Goal: Information Seeking & Learning: Learn about a topic

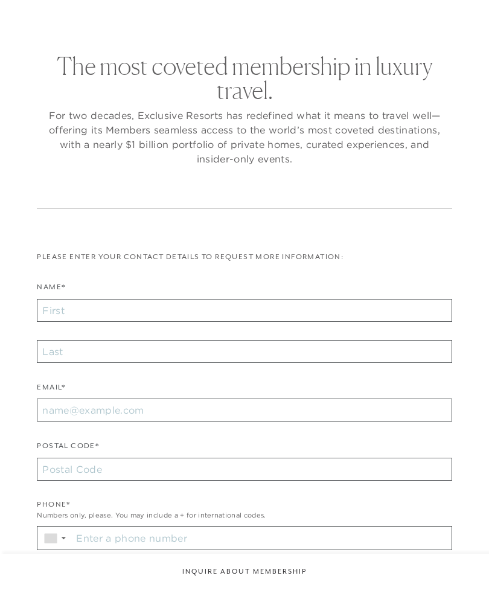
checkbox input "false"
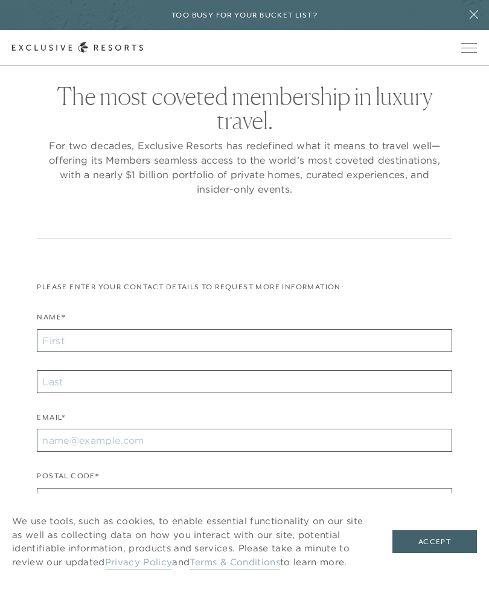
click at [469, 21] on button at bounding box center [474, 15] width 30 height 30
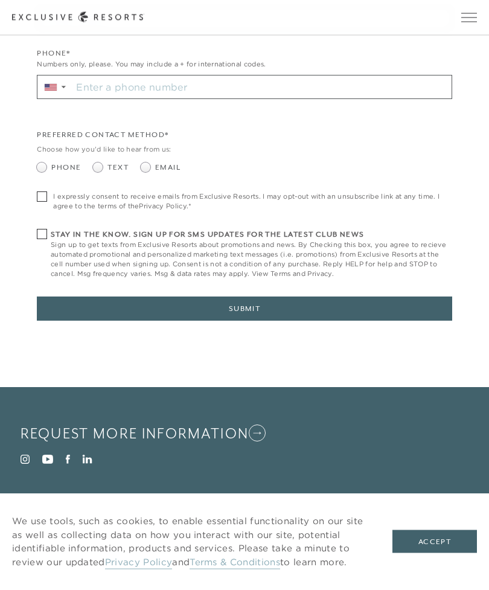
scroll to position [475, 0]
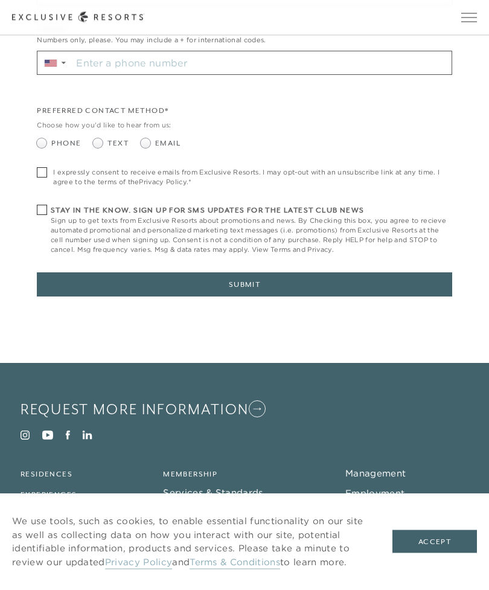
click at [352, 511] on link "Press" at bounding box center [357, 512] width 25 height 11
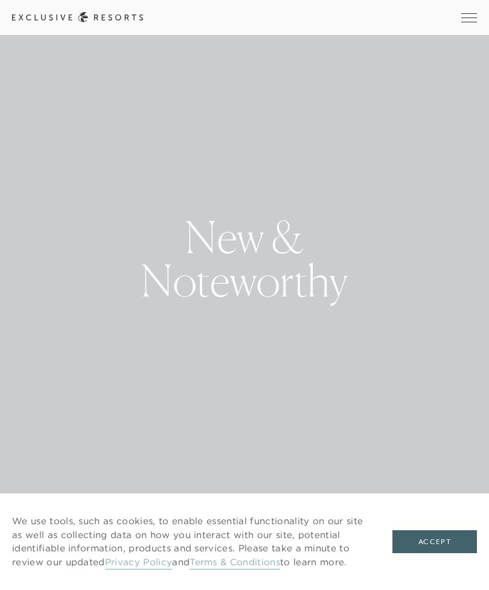
scroll to position [39, 0]
click at [403, 553] on button "Accept" at bounding box center [435, 541] width 85 height 23
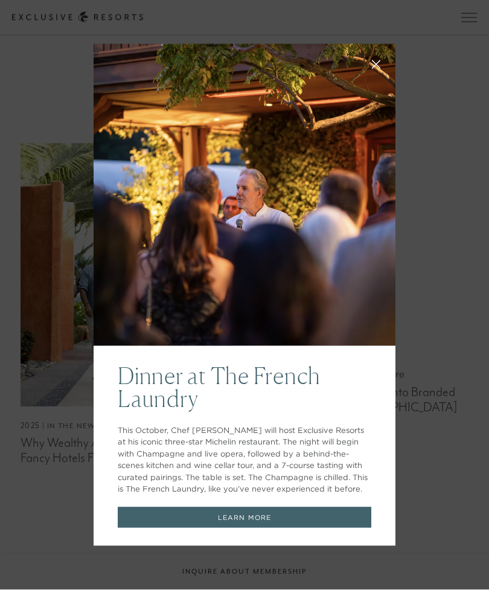
scroll to position [597, 0]
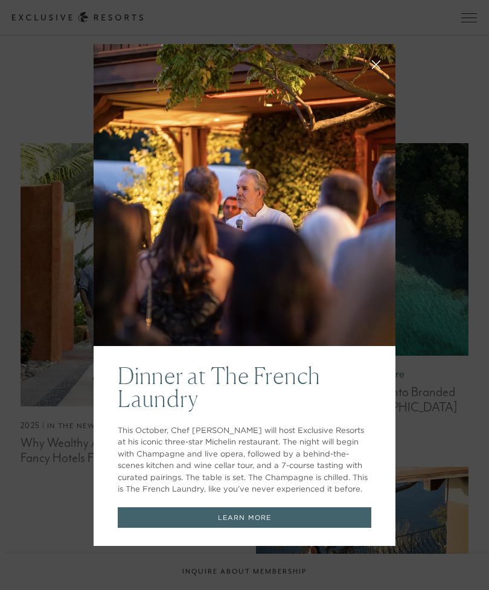
click at [362, 78] on button at bounding box center [376, 63] width 29 height 29
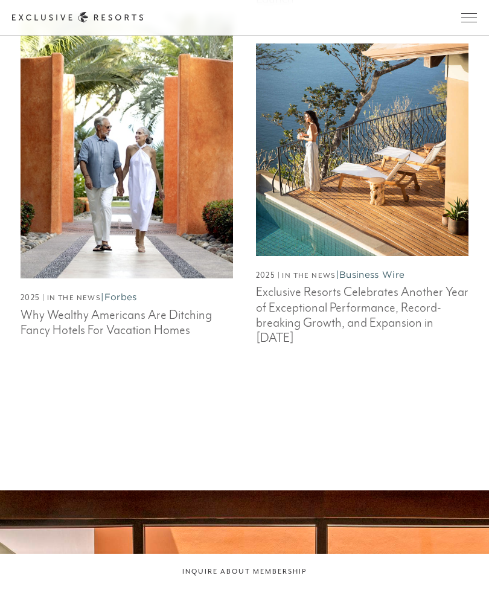
scroll to position [1024, 0]
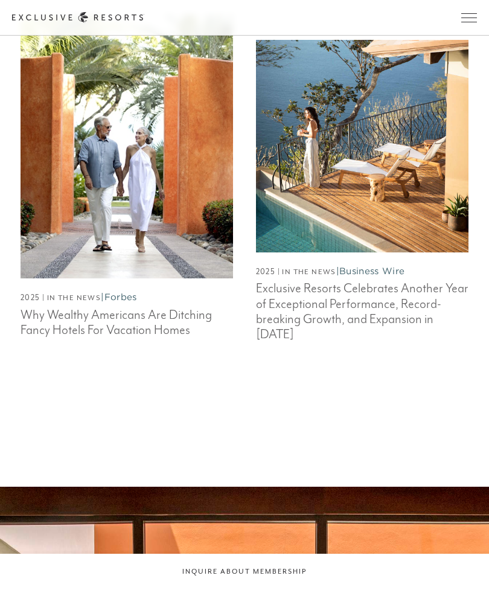
click at [282, 319] on h3 "Exclusive Resorts Celebrates Another Year of Exceptional Performance, Record-br…" at bounding box center [362, 310] width 213 height 64
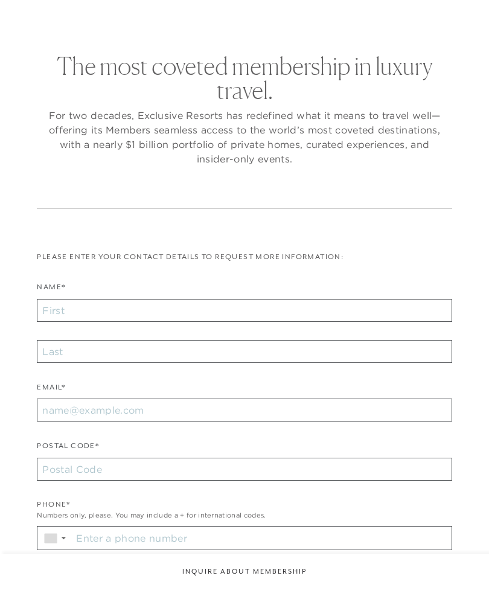
checkbox input "false"
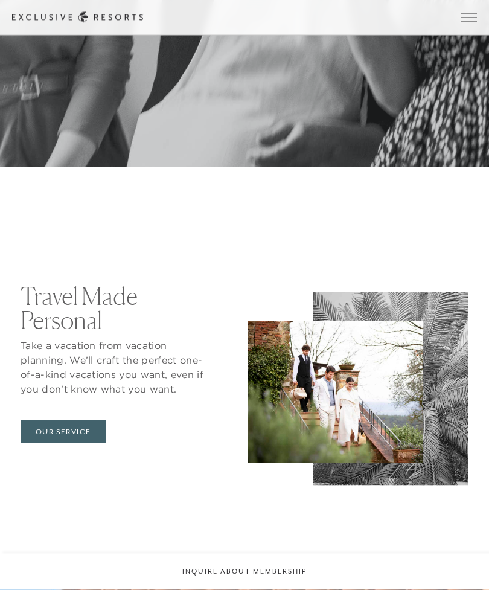
scroll to position [3699, 0]
click at [2, 426] on div "Travel Made Personal Take a vacation from vacation planning. We’ll craft the pe…" at bounding box center [244, 364] width 489 height 272
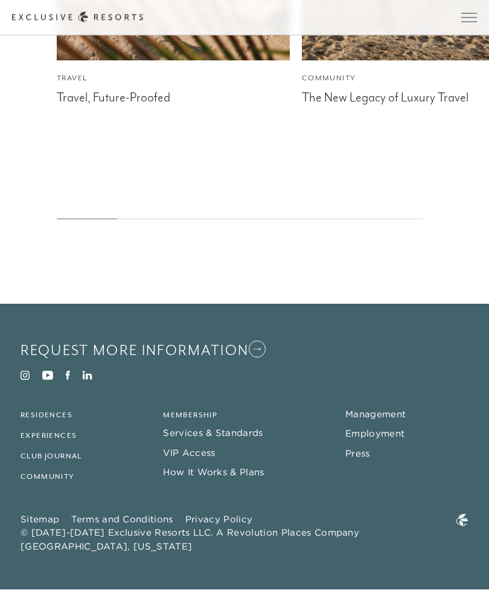
scroll to position [5174, 0]
click at [384, 420] on link "Management" at bounding box center [375, 414] width 60 height 11
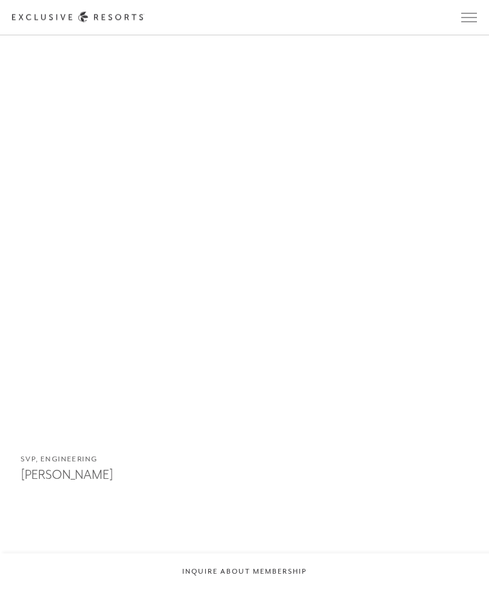
scroll to position [3415, 0]
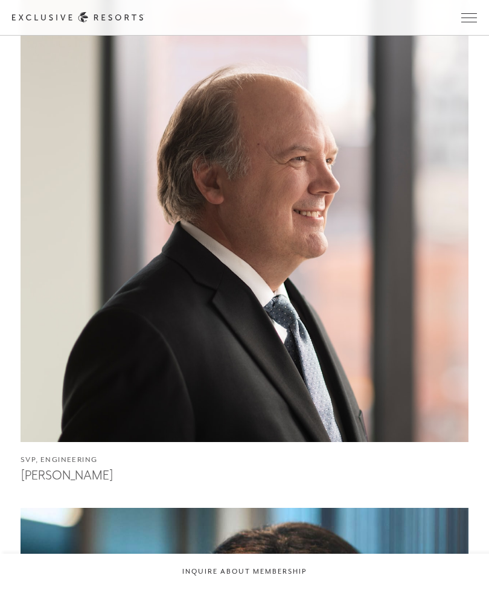
click at [54, 483] on h3 "William Bell" at bounding box center [245, 474] width 448 height 18
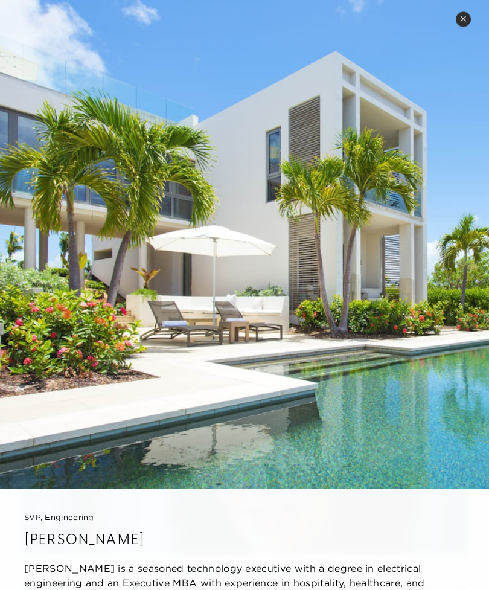
click at [460, 17] on icon at bounding box center [463, 19] width 7 height 7
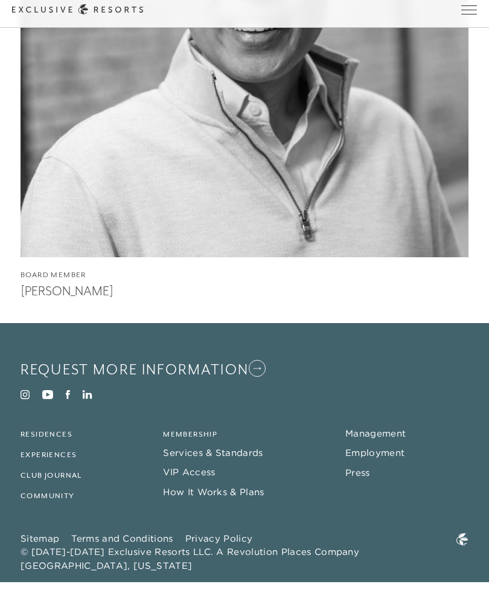
scroll to position [11012, 0]
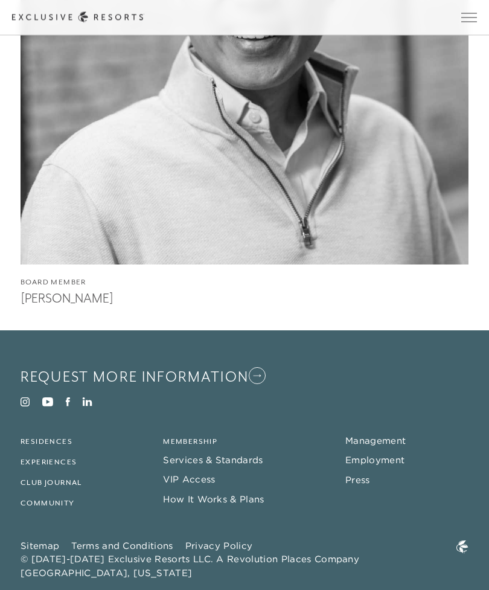
click at [42, 446] on link "Residences" at bounding box center [47, 442] width 52 height 8
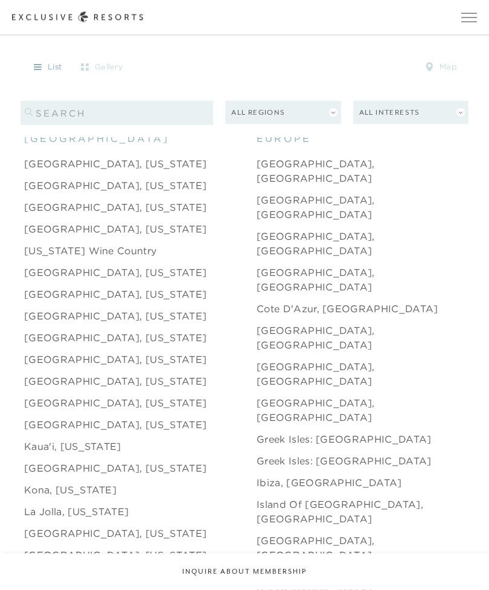
scroll to position [1199, 0]
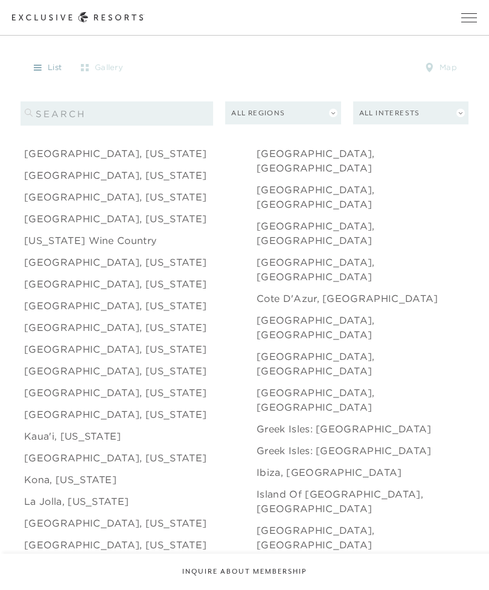
click at [33, 161] on link "Aspen, Colorado" at bounding box center [115, 153] width 182 height 14
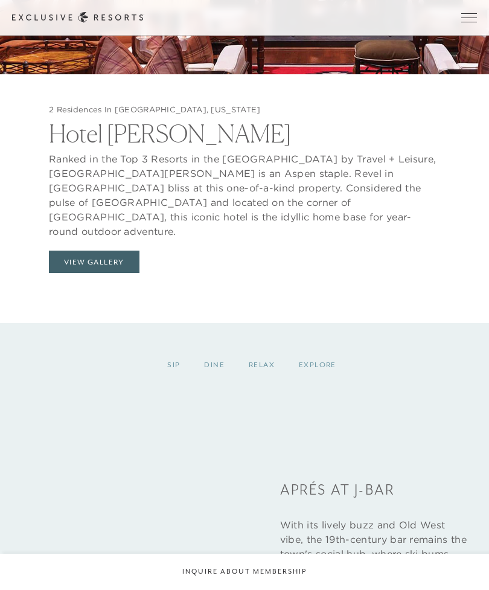
scroll to position [1410, 0]
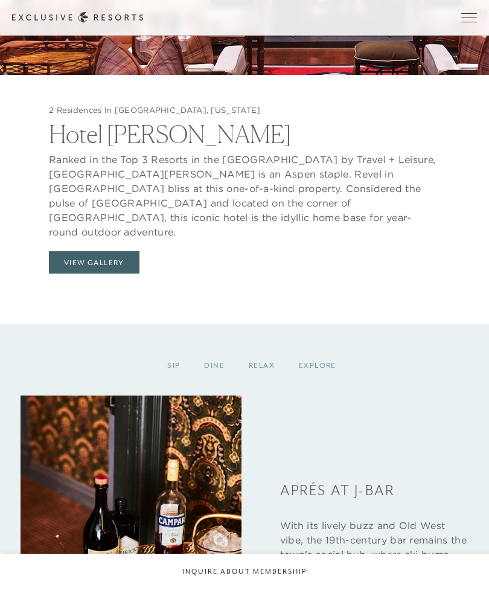
click at [65, 274] on button "View Gallery" at bounding box center [94, 262] width 91 height 23
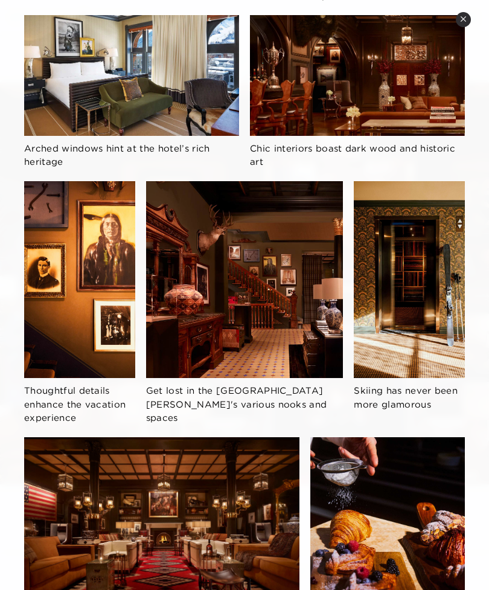
scroll to position [998, 0]
click at [458, 17] on button "Close quickview" at bounding box center [463, 19] width 15 height 15
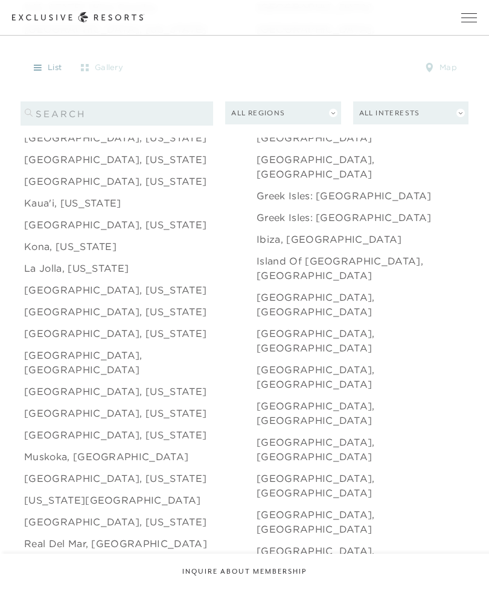
scroll to position [1442, 0]
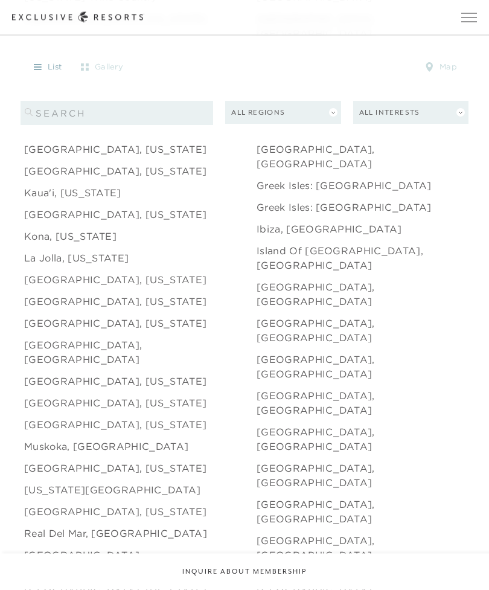
click at [52, 389] on link "Maui, Hawaii" at bounding box center [115, 381] width 182 height 14
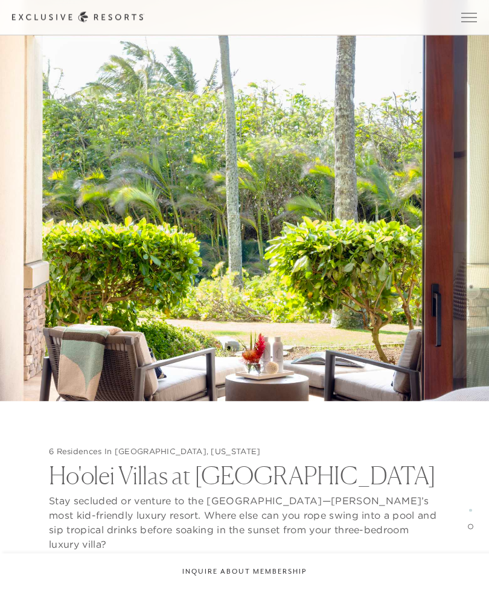
scroll to position [2342, 0]
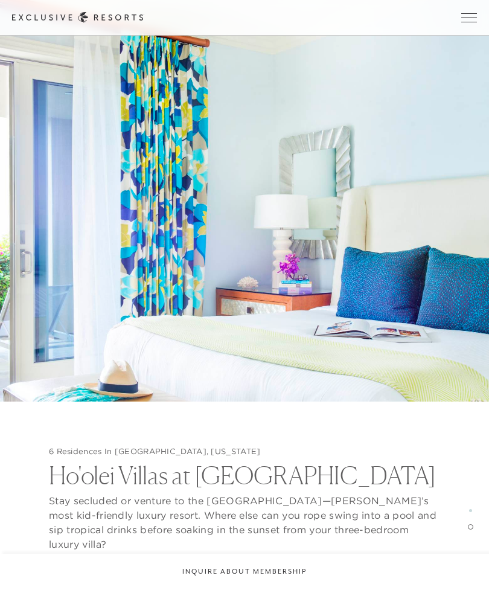
click at [101, 457] on h5 "6 Residences In Maui, Hawaii" at bounding box center [244, 452] width 391 height 10
click at [69, 487] on h2 "Ho'olei Villas at Grand Wailea" at bounding box center [244, 472] width 391 height 30
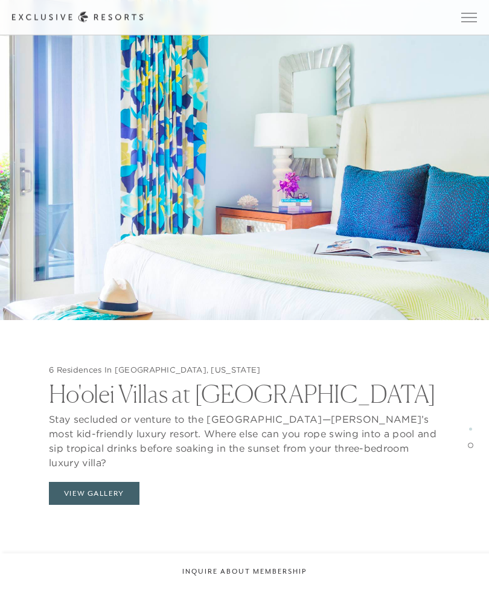
scroll to position [2444, 0]
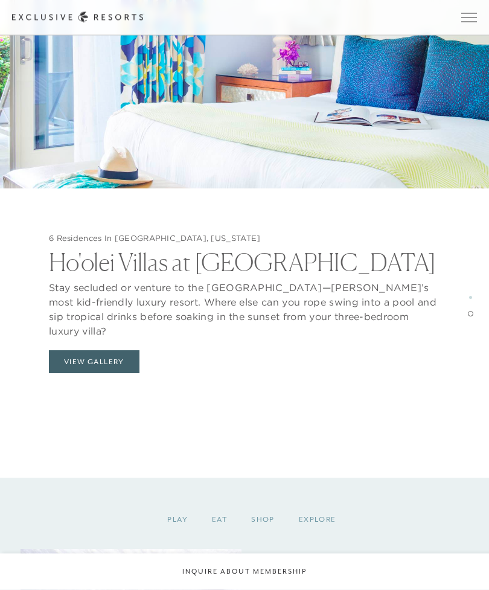
click at [65, 374] on button "View Gallery" at bounding box center [94, 362] width 91 height 23
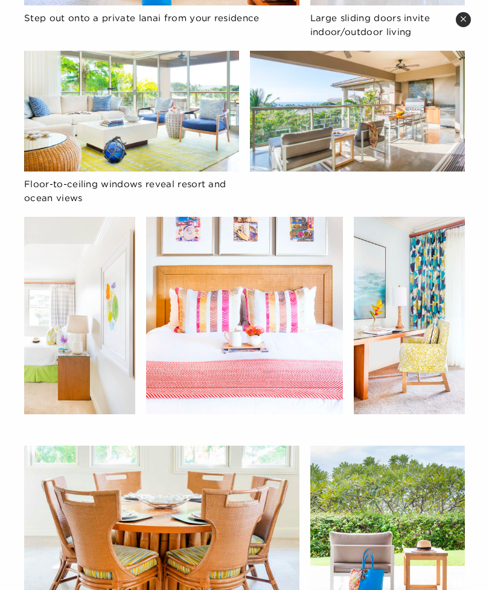
scroll to position [1451, 0]
click at [458, 21] on button "Close quickview" at bounding box center [463, 19] width 15 height 15
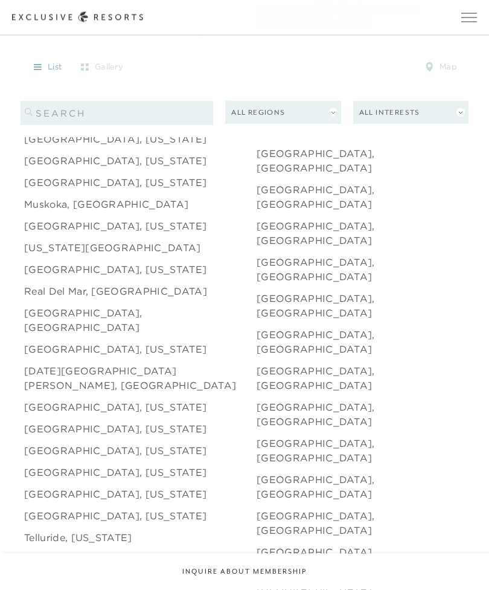
scroll to position [1675, 0]
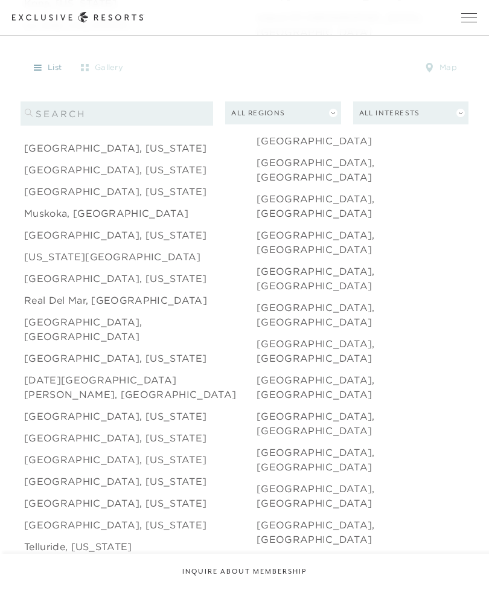
click at [33, 518] on link "Sun Valley, Idaho" at bounding box center [115, 525] width 182 height 14
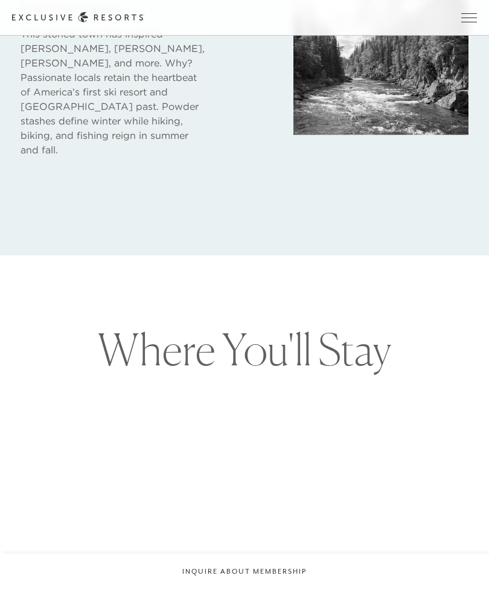
scroll to position [759, 0]
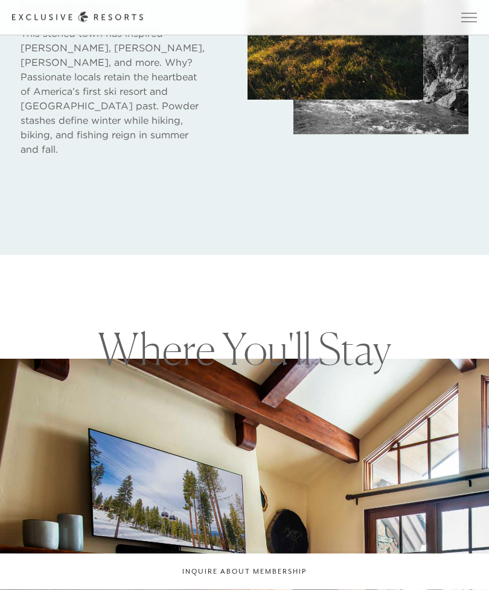
click at [487, 255] on div at bounding box center [244, 74] width 489 height 364
click at [489, 255] on div at bounding box center [244, 74] width 489 height 364
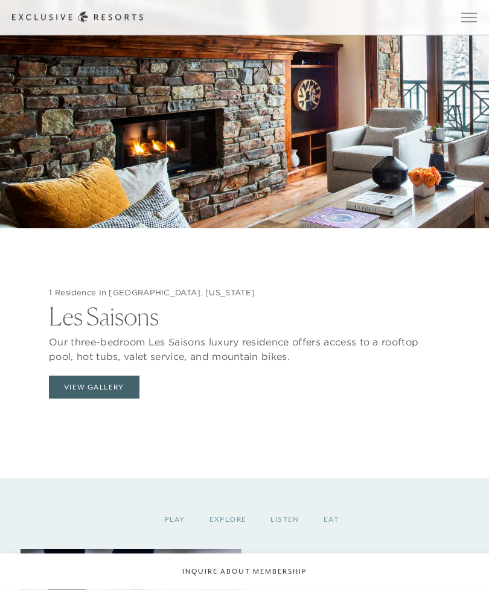
scroll to position [1291, 0]
click at [77, 399] on button "View Gallery" at bounding box center [94, 387] width 91 height 23
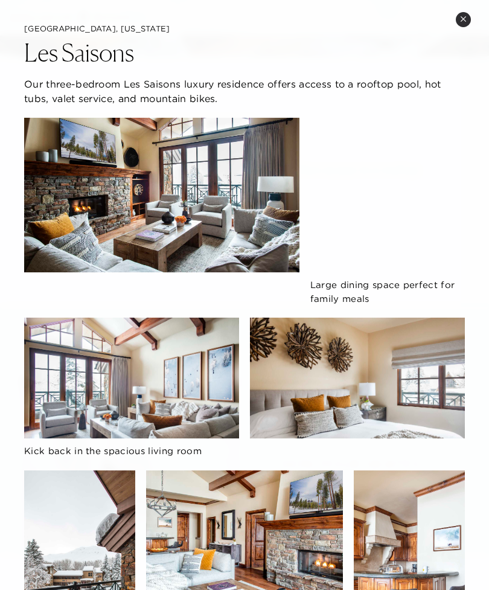
scroll to position [0, 0]
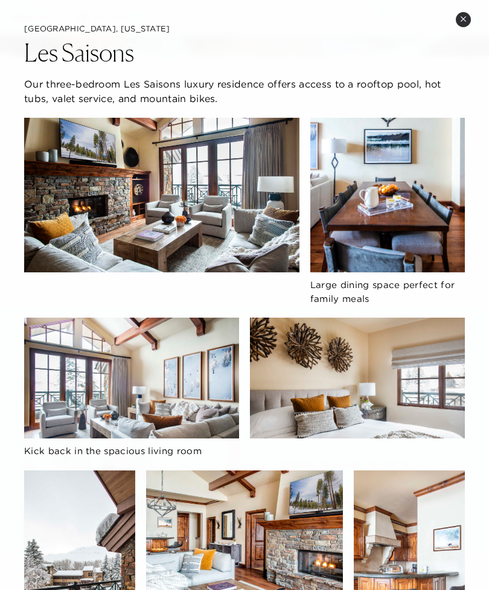
click at [64, 210] on div "Large dining space perfect for family meals Kick back in the spacious living ro…" at bounding box center [244, 509] width 441 height 782
click at [449, 12] on div "Sun Valley, Idaho Les Saisons Our three-bedroom Les Saisons luxury residence of…" at bounding box center [244, 461] width 489 height 923
click at [458, 14] on button "Close quickview" at bounding box center [463, 19] width 15 height 15
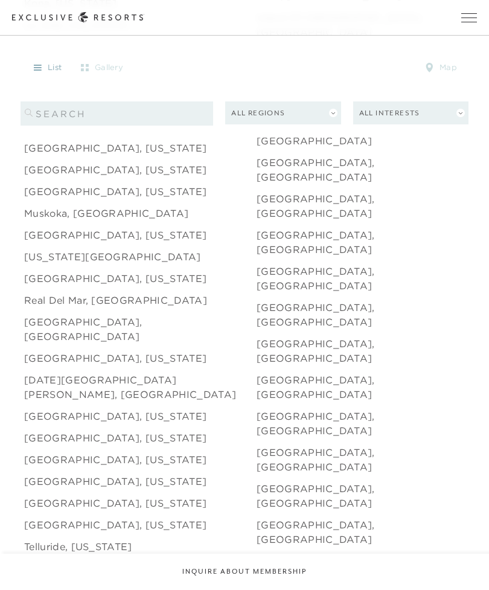
scroll to position [1148, 0]
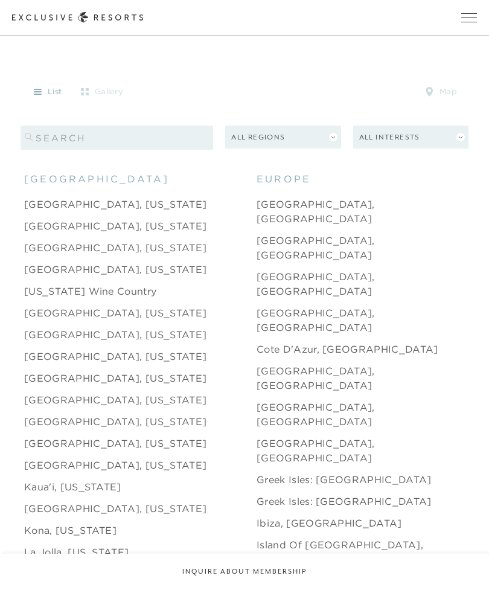
click at [252, 149] on button "All Regions" at bounding box center [282, 138] width 115 height 24
click at [195, 367] on li "Dallas, Texas" at bounding box center [140, 356] width 233 height 22
click at [237, 149] on button "All Regions" at bounding box center [282, 138] width 115 height 24
click at [188, 215] on li "Aspen, Colorado" at bounding box center [140, 204] width 233 height 22
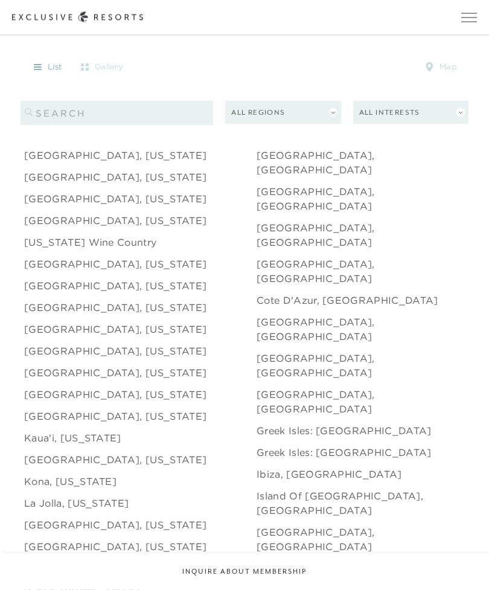
scroll to position [1198, 0]
click at [265, 204] on link "Amalfi Coast, Italy" at bounding box center [373, 198] width 233 height 29
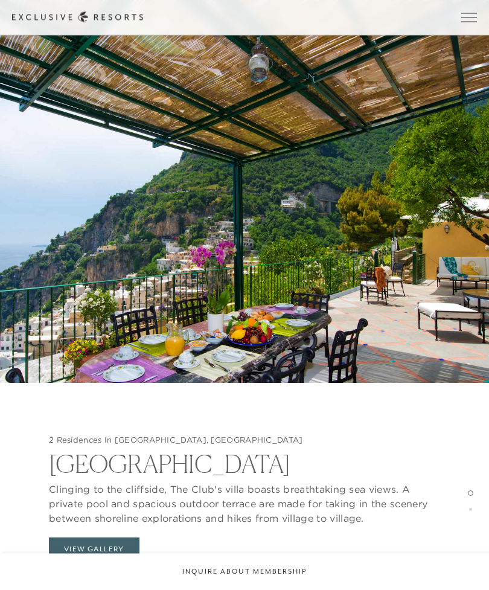
scroll to position [1120, 0]
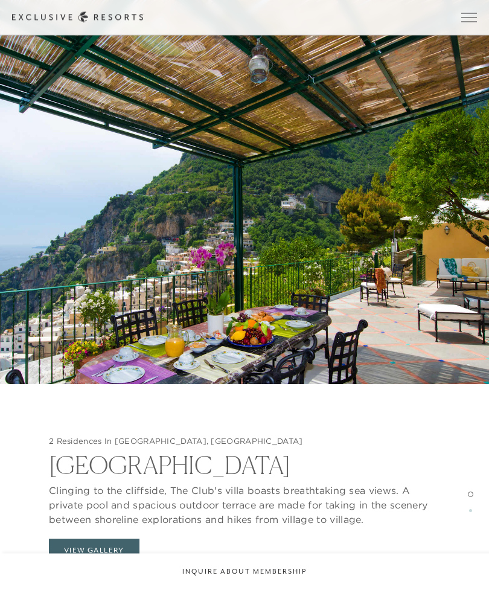
click at [60, 494] on div "2 Residences In Amalfi Coast, Italy Villa Bella Clinging to the cliffside, The …" at bounding box center [244, 503] width 489 height 236
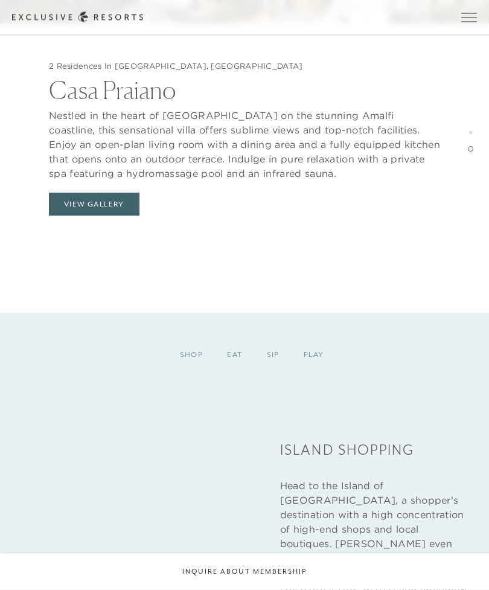
scroll to position [2741, 0]
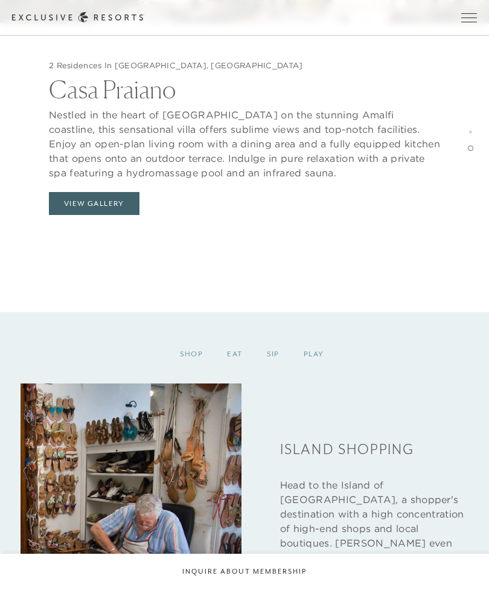
click at [79, 215] on button "View Gallery" at bounding box center [94, 203] width 91 height 23
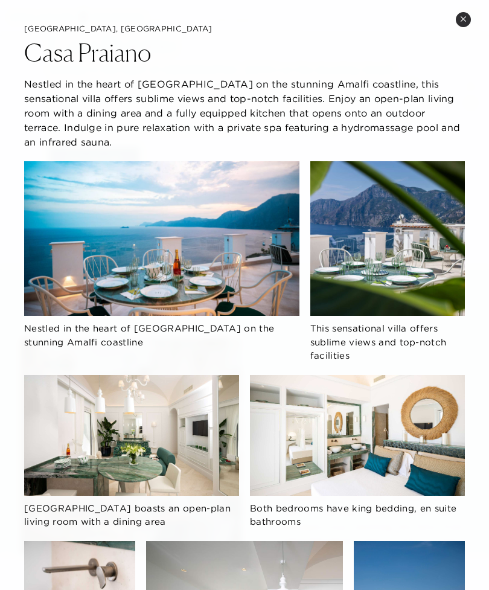
scroll to position [2787, 0]
click at [461, 26] on button "Close quickview" at bounding box center [463, 19] width 15 height 15
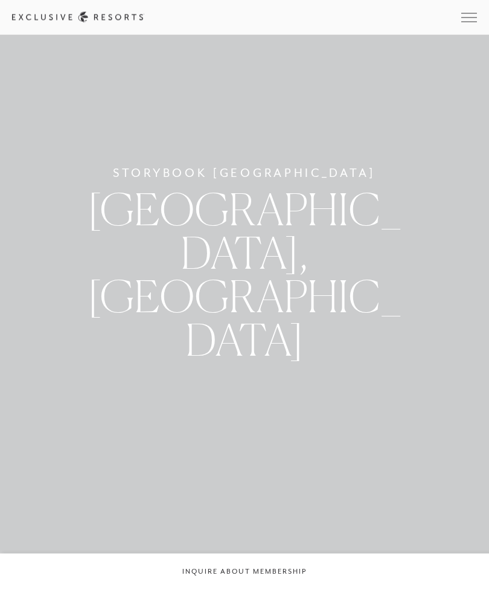
scroll to position [0, 0]
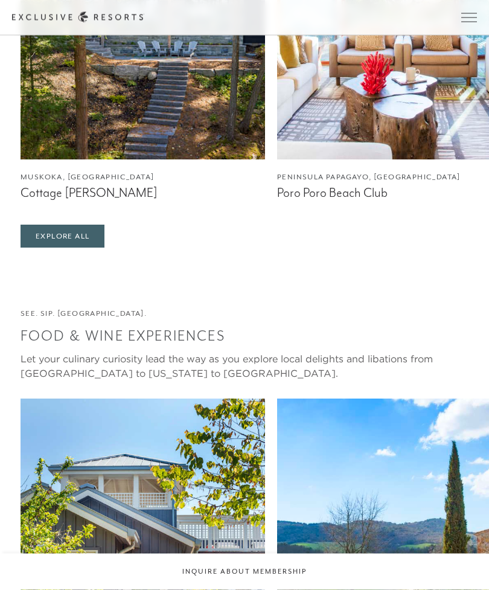
scroll to position [3981, 0]
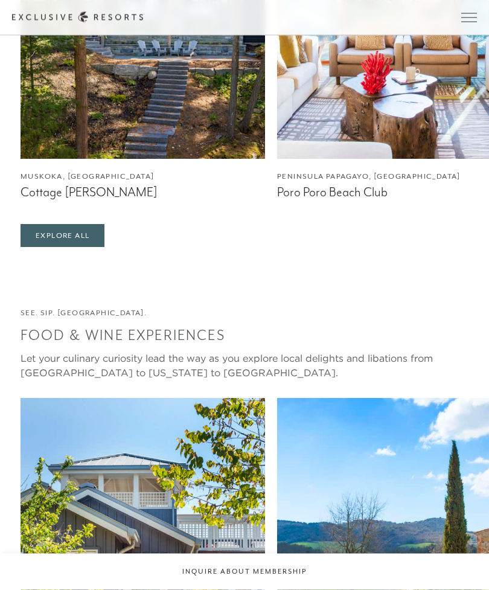
click at [362, 399] on img at bounding box center [399, 550] width 245 height 302
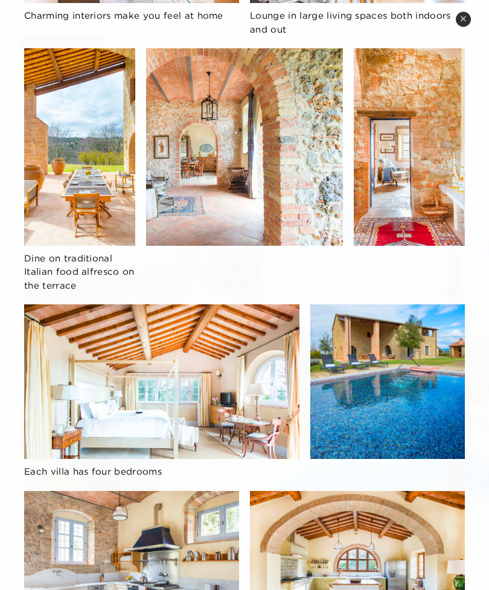
scroll to position [4178, 0]
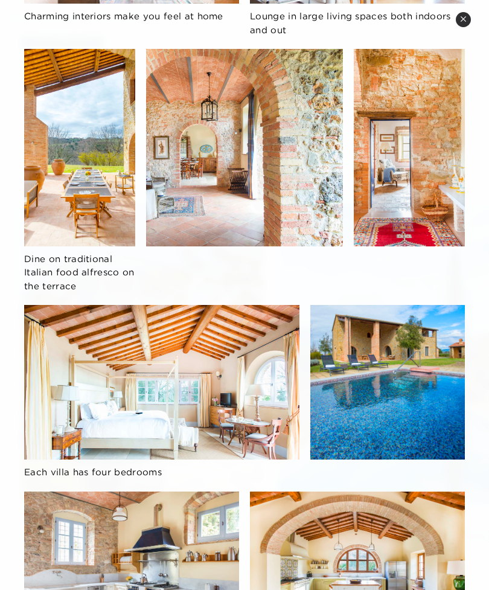
click at [89, 323] on div "Villas are set on a sprawling, secluded estate Soak up the sun at the infinity …" at bounding box center [244, 170] width 441 height 975
click at [89, 344] on div "Villas are set on a sprawling, secluded estate Soak up the sun at the infinity …" at bounding box center [244, 170] width 441 height 975
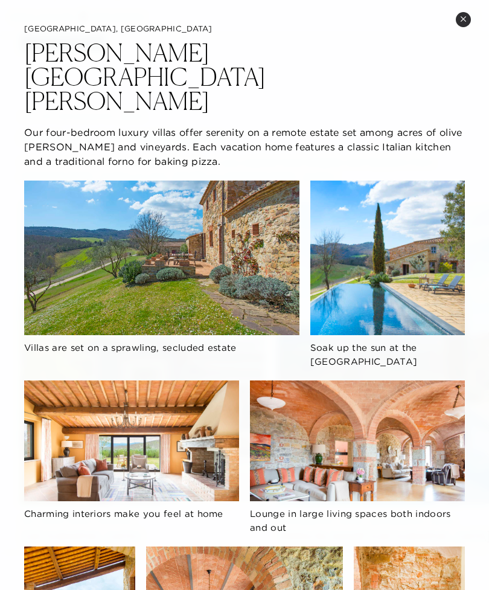
scroll to position [0, 0]
click at [454, 22] on div "Tuscany, Italy Casali di Casole Our four-bedroom luxury villas offer serenity o…" at bounding box center [244, 590] width 489 height 1180
click at [457, 15] on button "Close quickview" at bounding box center [463, 19] width 15 height 15
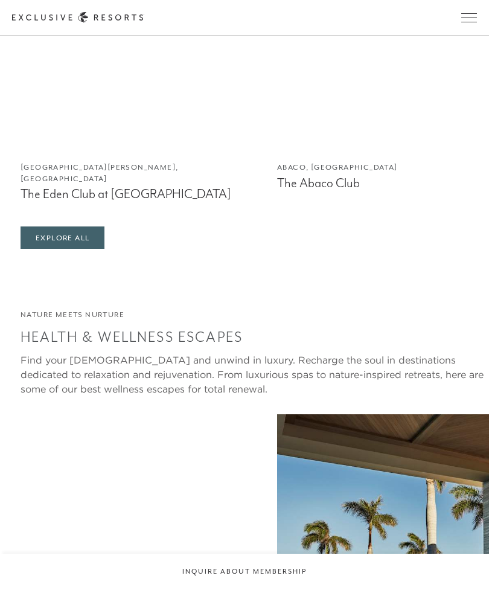
scroll to position [5103, 0]
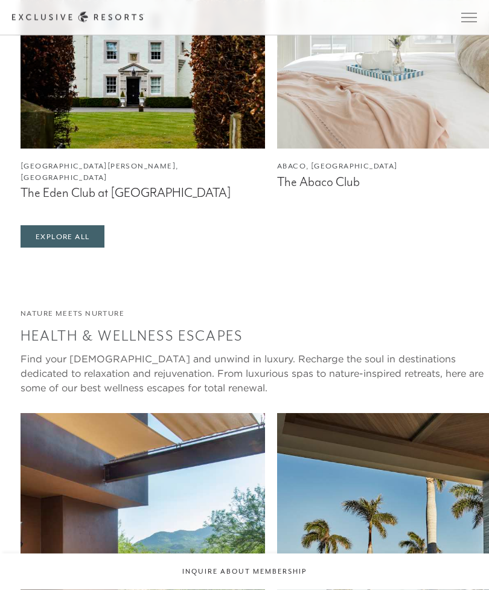
click at [78, 414] on img at bounding box center [143, 565] width 245 height 302
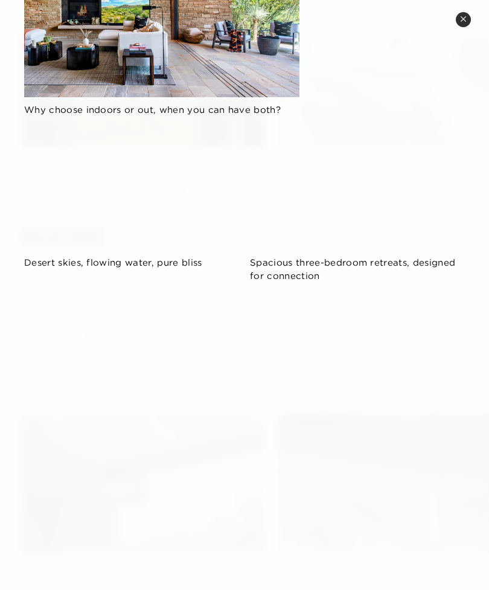
scroll to position [188, 0]
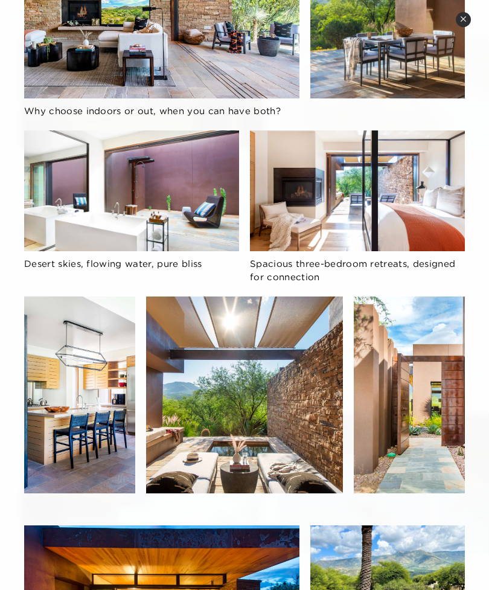
click at [300, 186] on div "Why choose indoors or out, when you can have both? Desert skies, flowing water,…" at bounding box center [244, 335] width 441 height 782
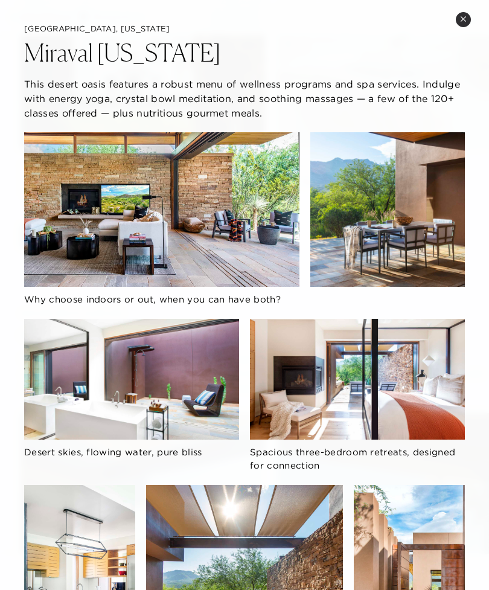
scroll to position [0, 0]
click at [457, 19] on button "Close quickview" at bounding box center [463, 19] width 15 height 15
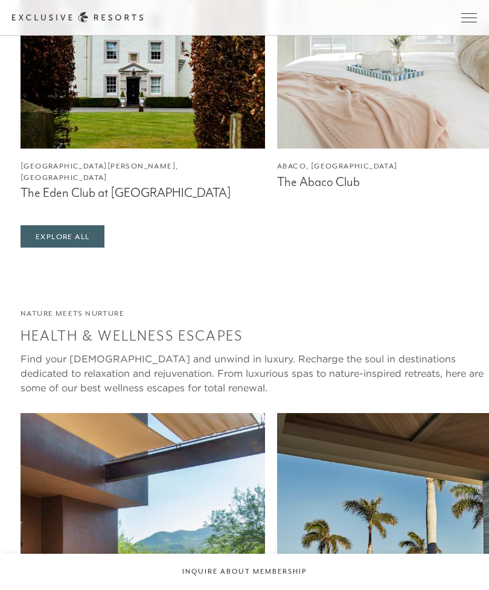
click at [464, 16] on span "Open navigation" at bounding box center [469, 17] width 16 height 8
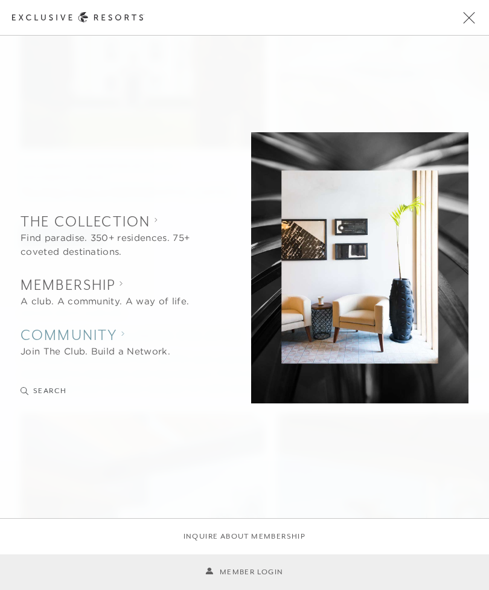
click at [42, 345] on h2 "Community" at bounding box center [96, 335] width 150 height 20
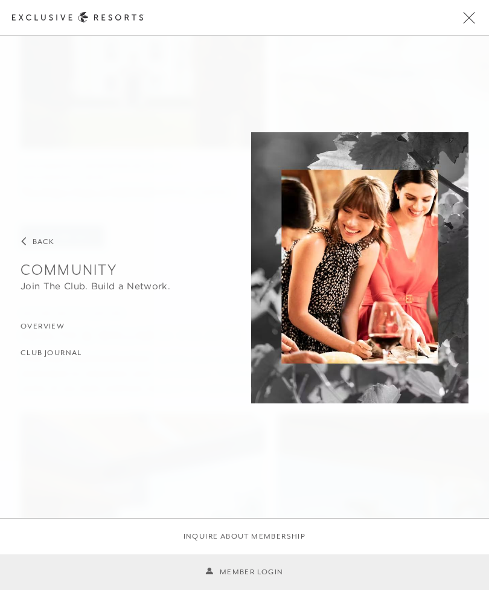
click at [31, 332] on h3 "Overview" at bounding box center [43, 326] width 44 height 11
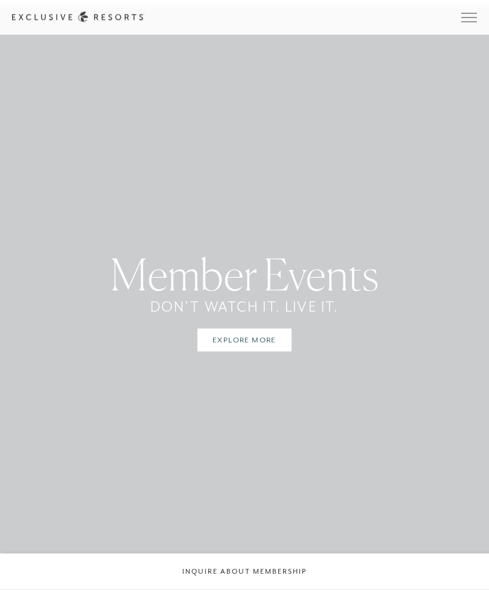
scroll to position [1639, 0]
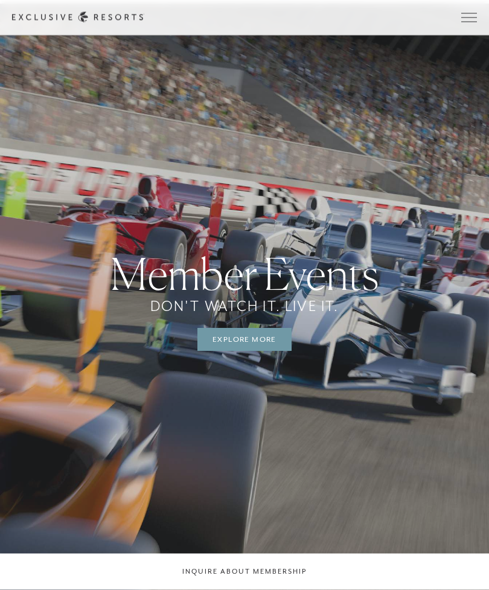
click at [219, 352] on link "Explore More" at bounding box center [245, 340] width 94 height 23
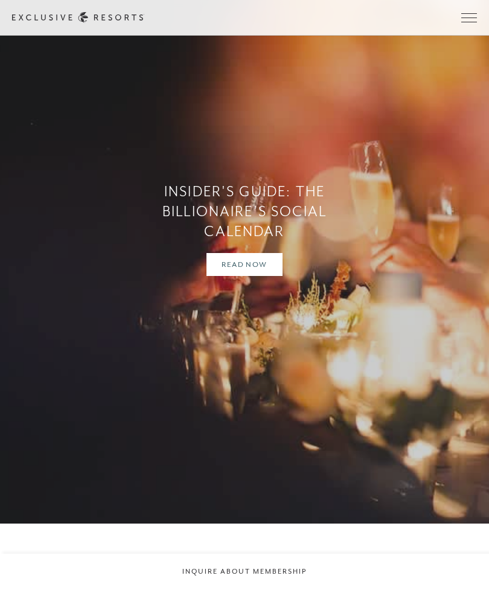
scroll to position [1625, 0]
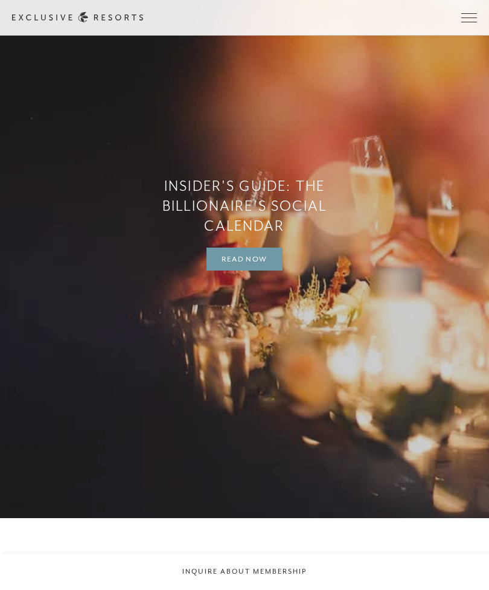
click at [227, 271] on link "Read Now" at bounding box center [244, 259] width 75 height 23
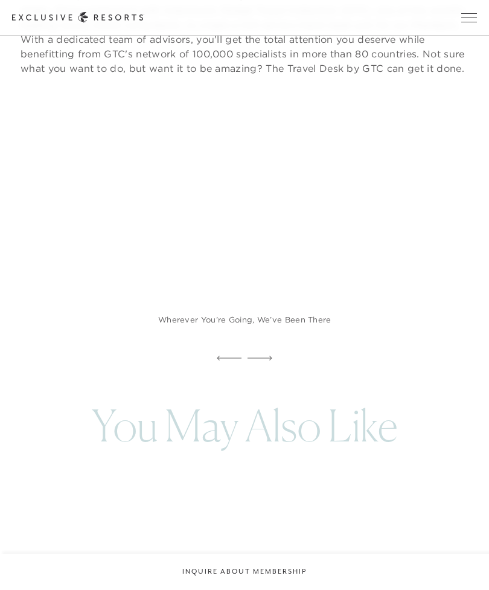
scroll to position [10923, 0]
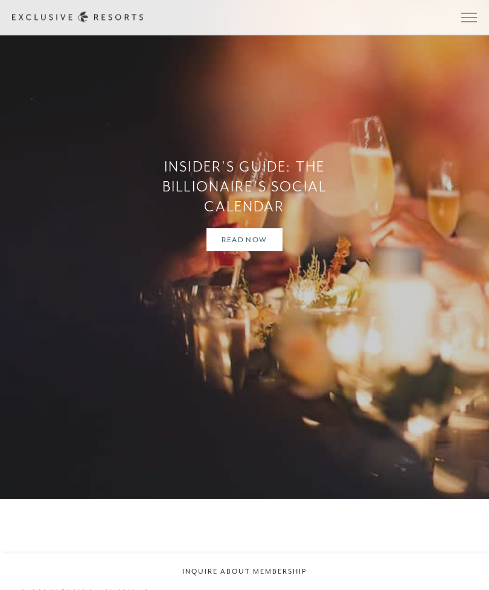
scroll to position [1625, 0]
